Goal: Transaction & Acquisition: Purchase product/service

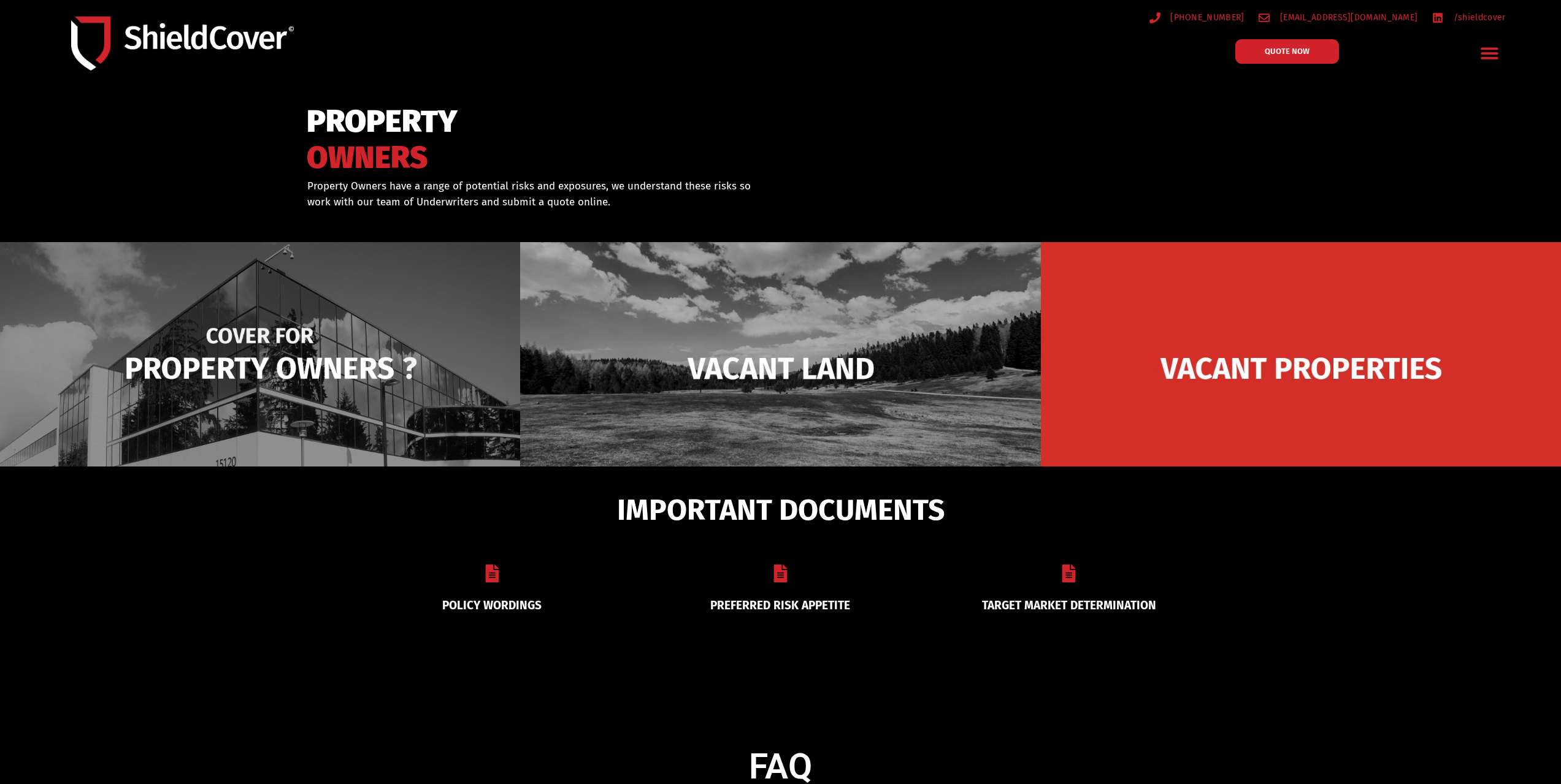
click at [274, 351] on img at bounding box center [260, 369] width 520 height 252
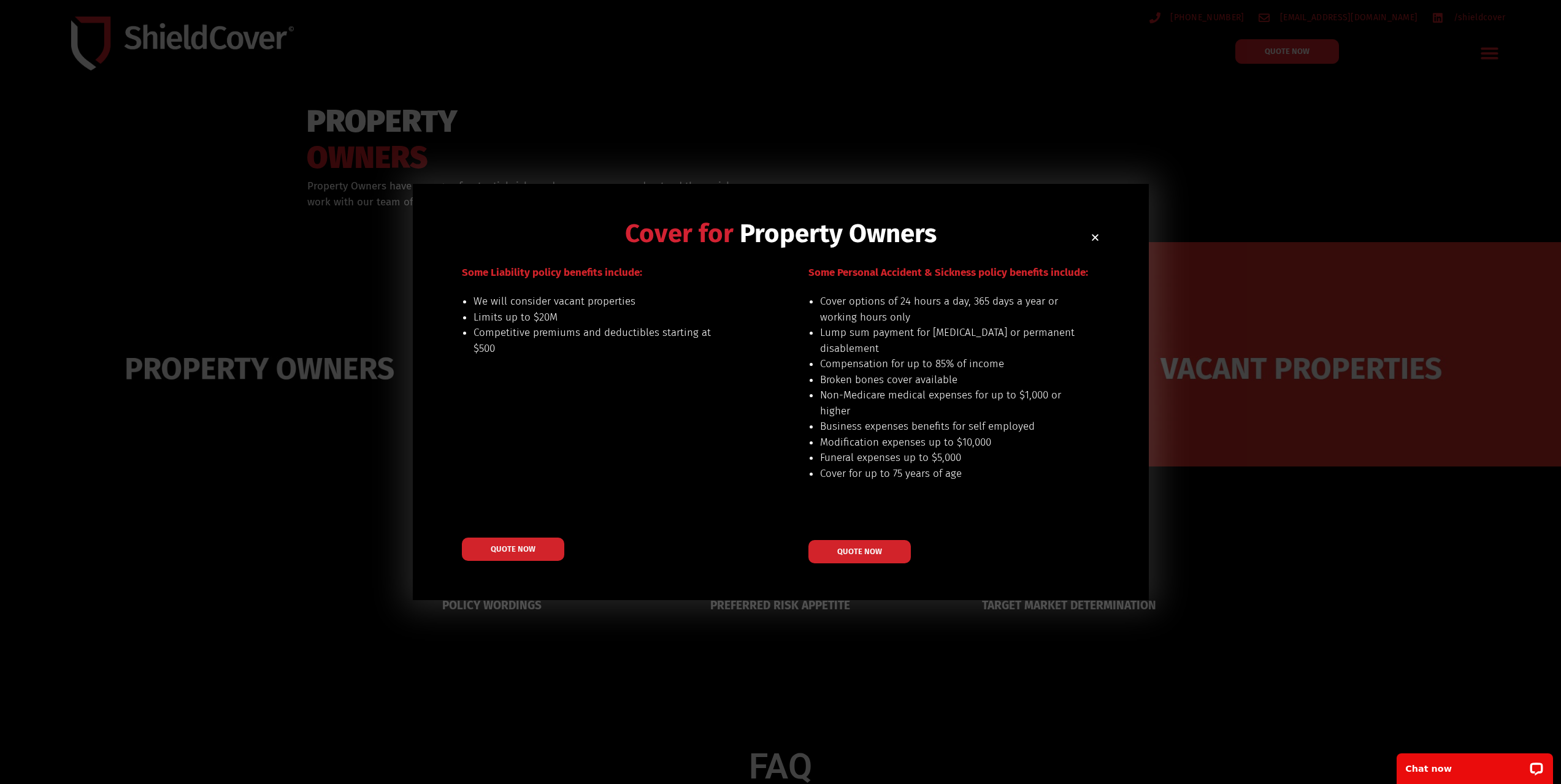
click at [542, 320] on li "Limits up to $20M" at bounding box center [601, 318] width 256 height 16
click at [542, 274] on span "Some Liability policy benefits include:" at bounding box center [552, 272] width 180 height 13
click at [545, 552] on link "QUOTE NOW" at bounding box center [512, 549] width 113 height 25
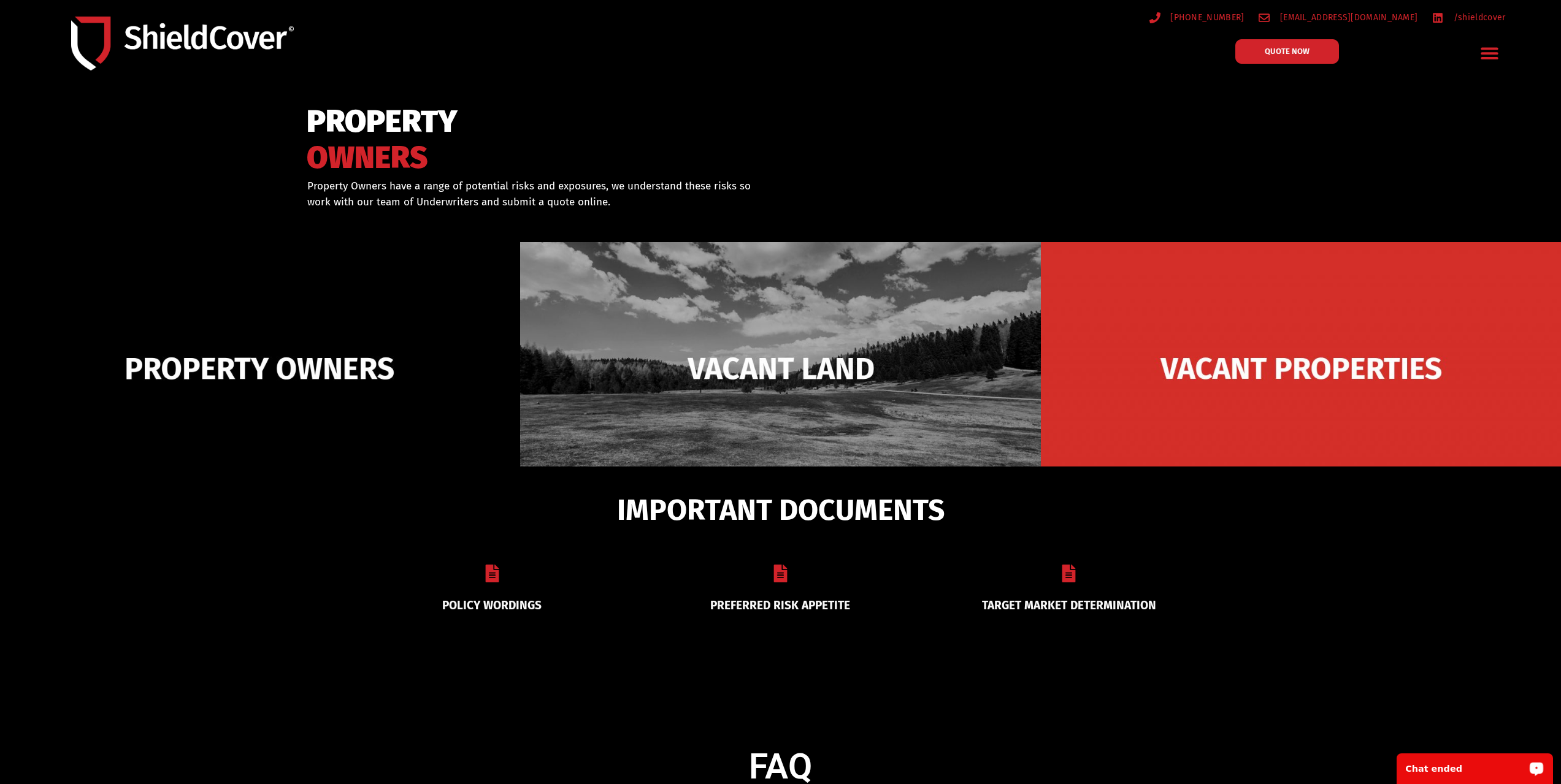
click at [1446, 773] on p "Chat ended" at bounding box center [1466, 769] width 121 height 10
